Goal: Information Seeking & Learning: Find specific fact

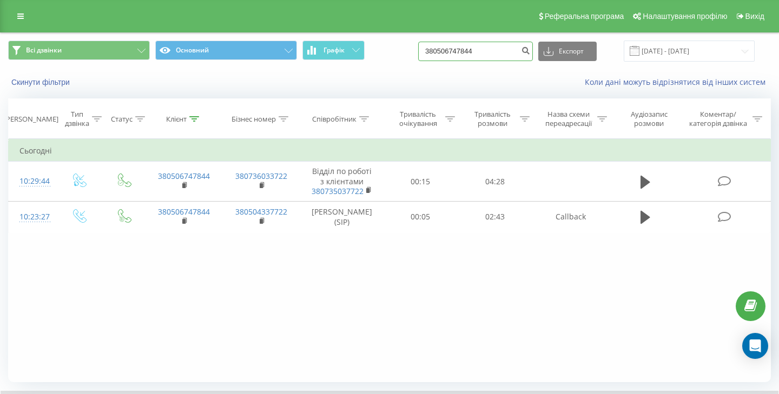
click at [472, 55] on input "380506747844" at bounding box center [475, 51] width 115 height 19
paste input "9126001"
type input "380509126001"
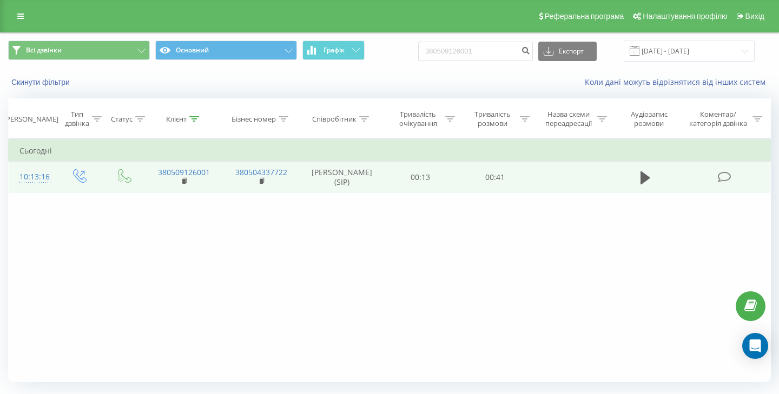
click at [635, 180] on td at bounding box center [644, 177] width 71 height 31
click at [641, 180] on icon at bounding box center [645, 177] width 10 height 13
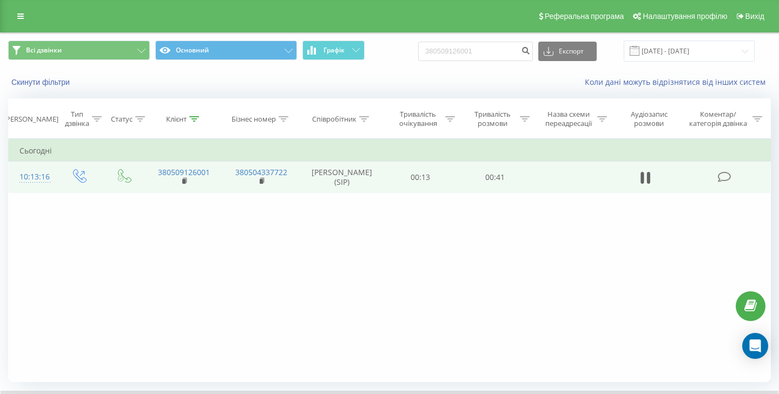
scroll to position [70, 0]
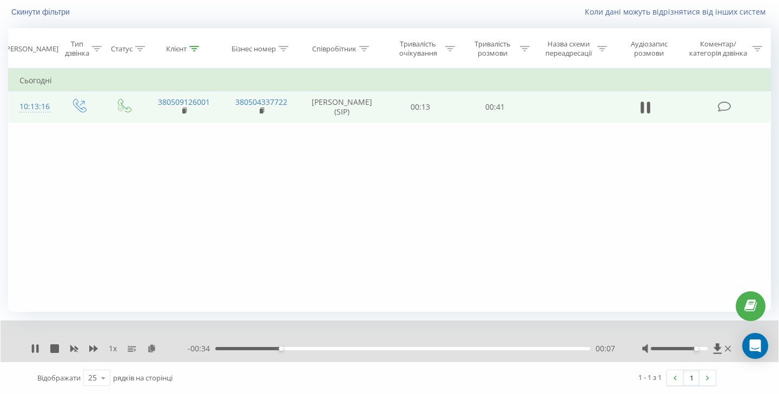
drag, startPoint x: 680, startPoint y: 349, endPoint x: 694, endPoint y: 349, distance: 14.6
click at [694, 349] on div "Accessibility label" at bounding box center [696, 349] width 4 height 4
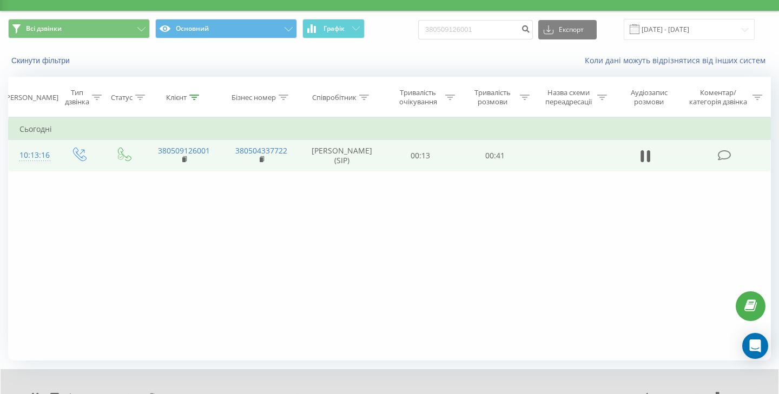
scroll to position [0, 0]
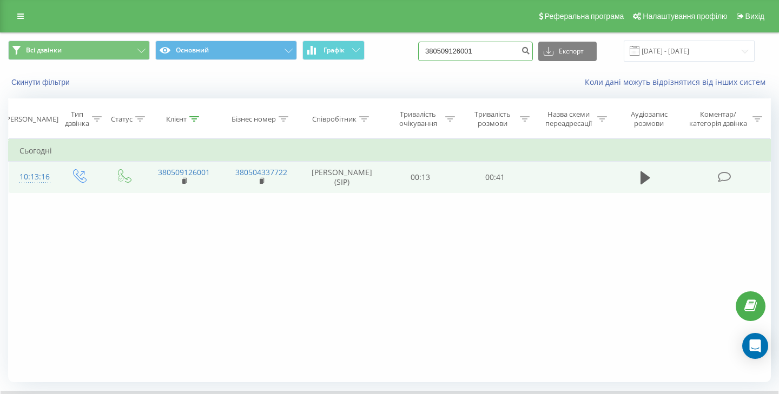
click at [466, 53] on input "380509126001" at bounding box center [475, 51] width 115 height 19
paste input "994741042"
type input "380994741042"
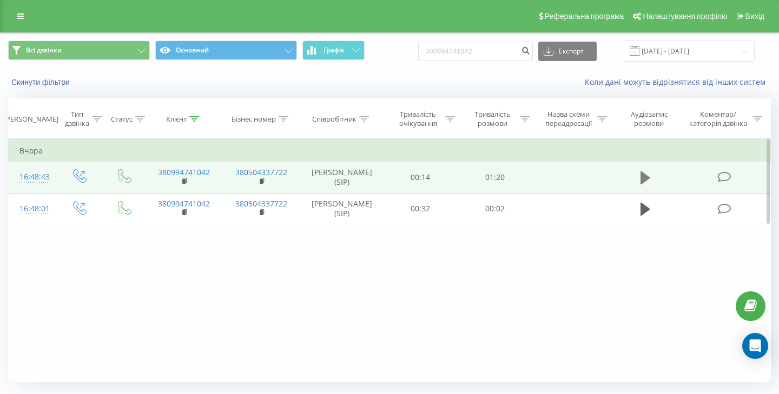
click at [646, 181] on icon at bounding box center [645, 177] width 10 height 15
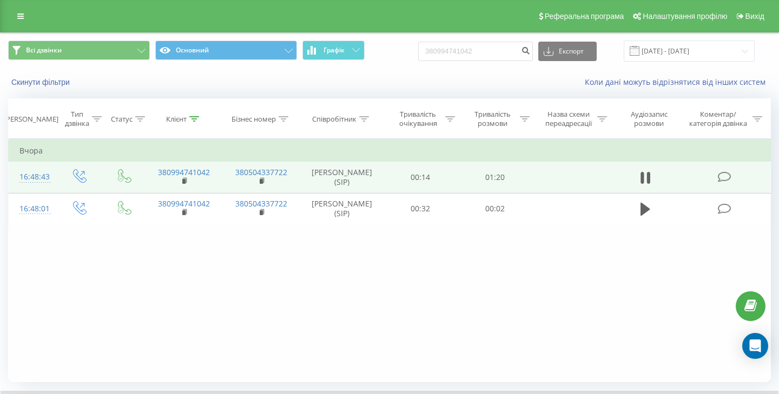
click at [646, 181] on icon at bounding box center [645, 177] width 10 height 15
click at [643, 176] on icon at bounding box center [645, 177] width 10 height 13
click at [643, 176] on icon at bounding box center [641, 178] width 3 height 12
click at [643, 176] on icon at bounding box center [645, 177] width 10 height 13
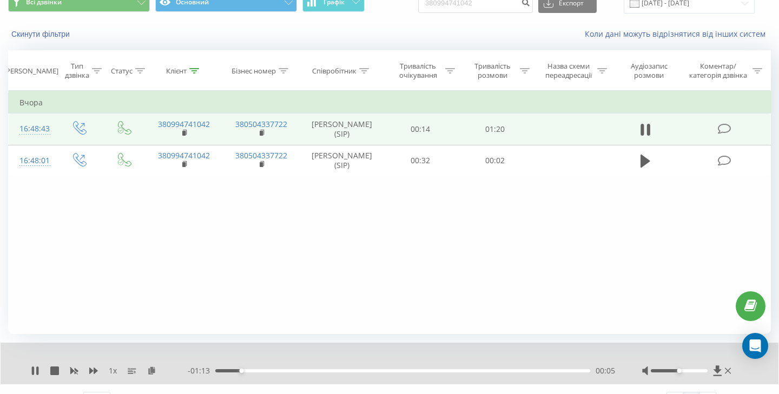
scroll to position [70, 0]
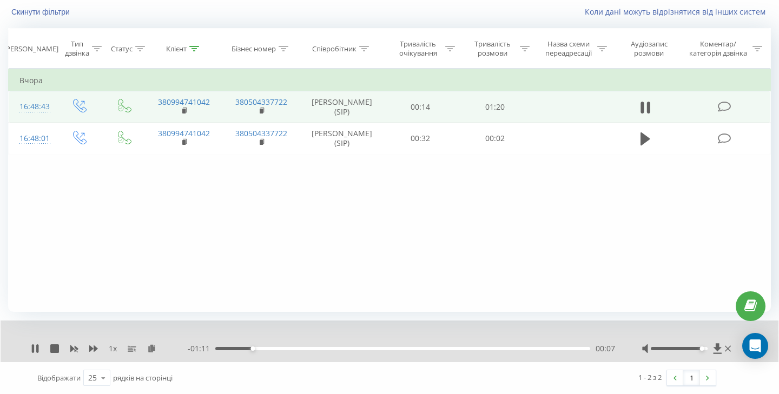
drag, startPoint x: 678, startPoint y: 348, endPoint x: 704, endPoint y: 350, distance: 25.5
click at [703, 350] on div "Accessibility label" at bounding box center [701, 349] width 4 height 4
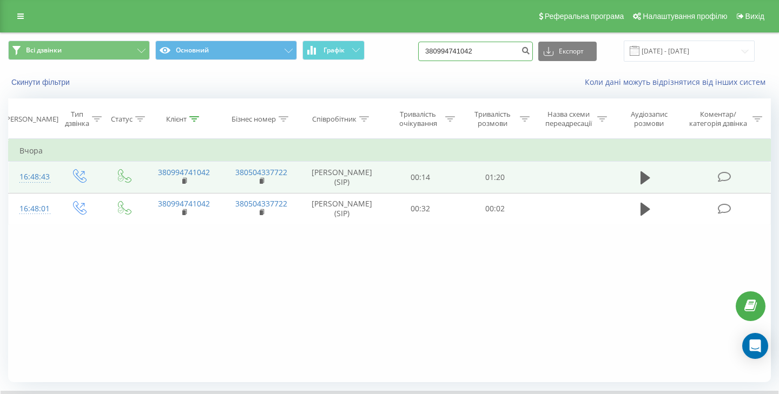
click at [492, 54] on input "380994741042" at bounding box center [475, 51] width 115 height 19
paste input "53012667"
type input "380953012667"
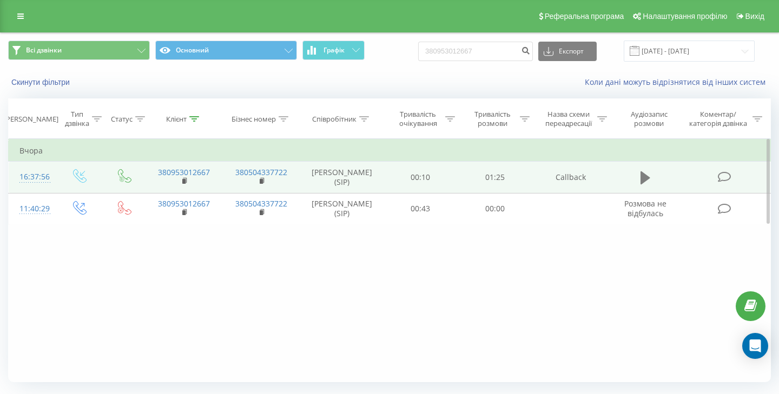
click at [644, 177] on icon at bounding box center [645, 177] width 10 height 13
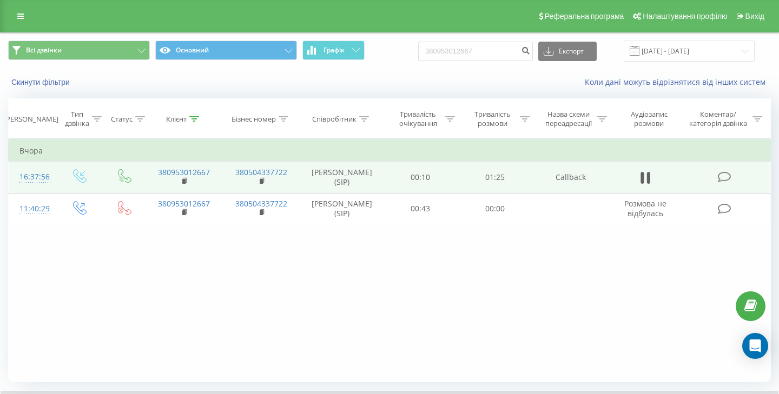
scroll to position [70, 0]
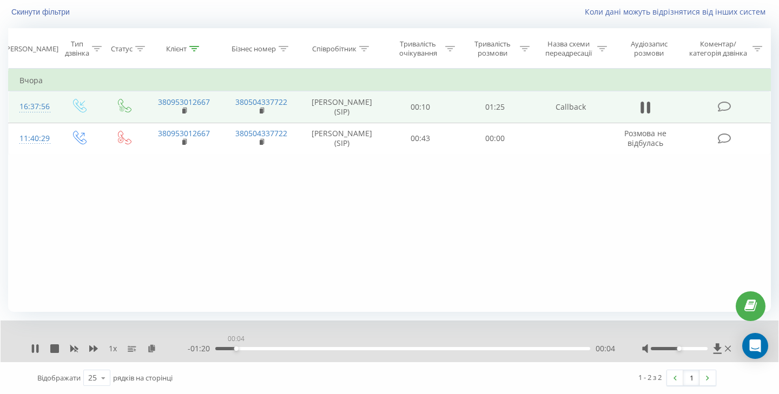
click at [236, 349] on div "00:04" at bounding box center [402, 348] width 375 height 3
click at [259, 349] on div "00:04" at bounding box center [402, 348] width 375 height 3
drag, startPoint x: 402, startPoint y: 348, endPoint x: 344, endPoint y: 348, distance: 57.9
click at [344, 348] on div "00:42" at bounding box center [402, 348] width 375 height 3
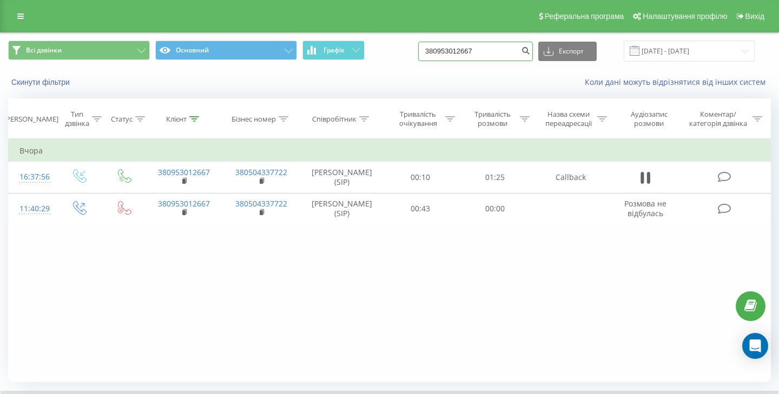
click at [467, 51] on input "380953012667" at bounding box center [475, 51] width 115 height 19
paste input "508545663"
type input "380508545663"
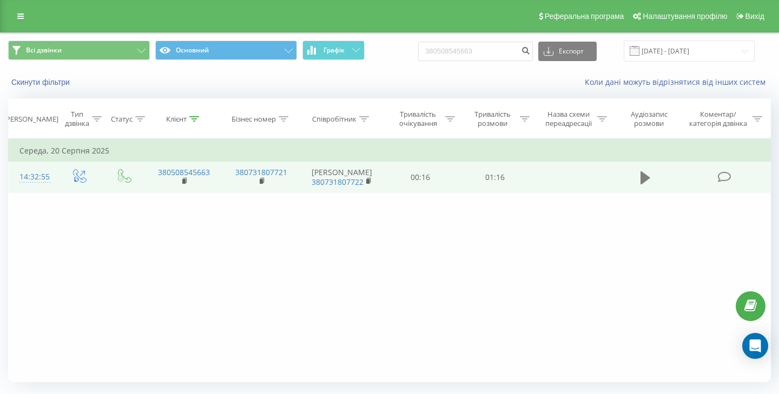
click at [645, 176] on icon at bounding box center [645, 177] width 10 height 13
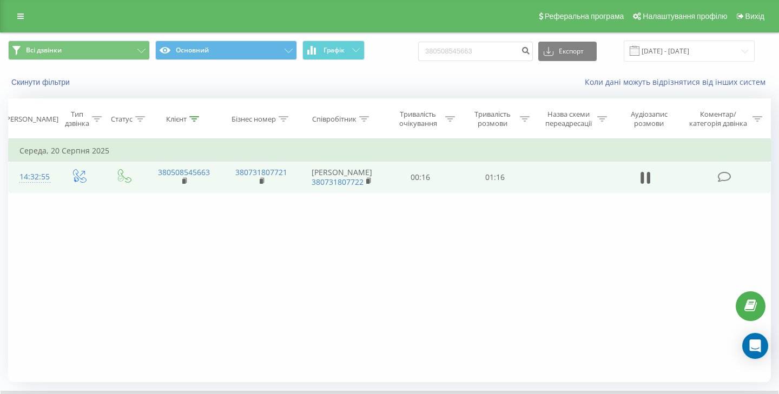
scroll to position [70, 0]
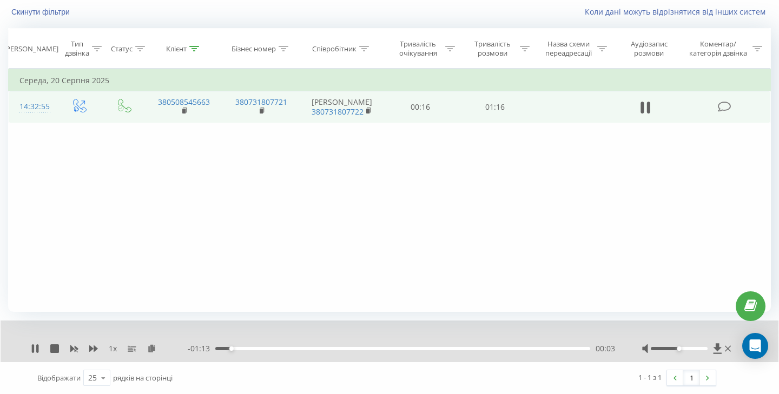
click at [263, 348] on div "00:03" at bounding box center [402, 348] width 375 height 3
click at [93, 350] on icon at bounding box center [93, 348] width 9 height 9
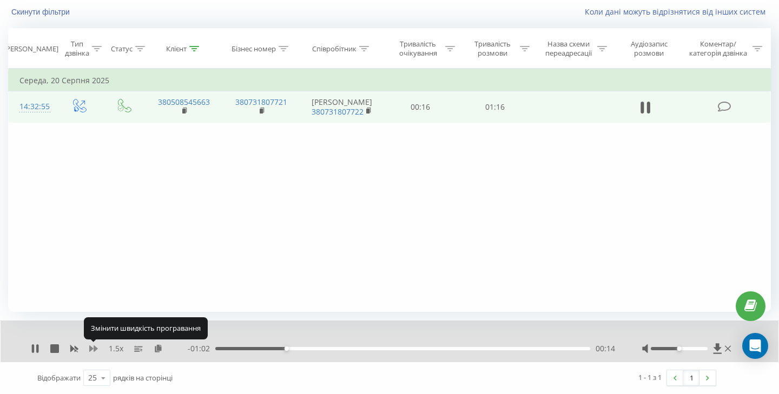
click at [93, 350] on icon at bounding box center [93, 348] width 9 height 9
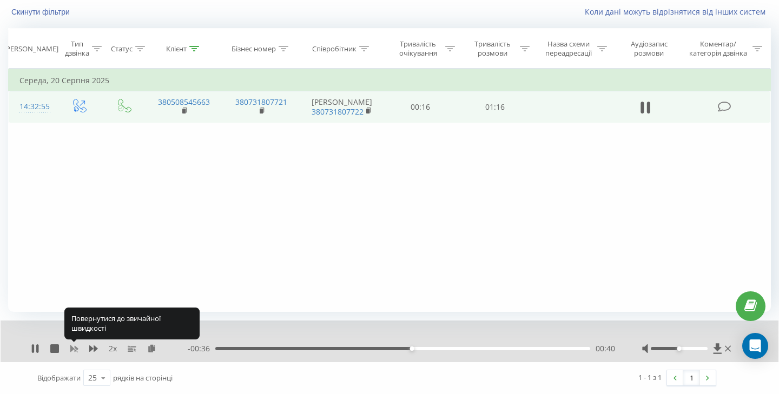
click at [75, 346] on icon at bounding box center [74, 349] width 8 height 6
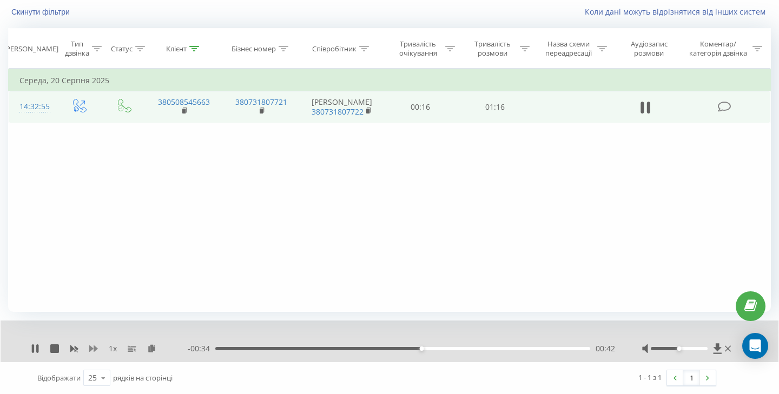
click at [91, 348] on icon at bounding box center [93, 349] width 9 height 6
click at [71, 349] on icon at bounding box center [74, 349] width 8 height 6
